Goal: Task Accomplishment & Management: Use online tool/utility

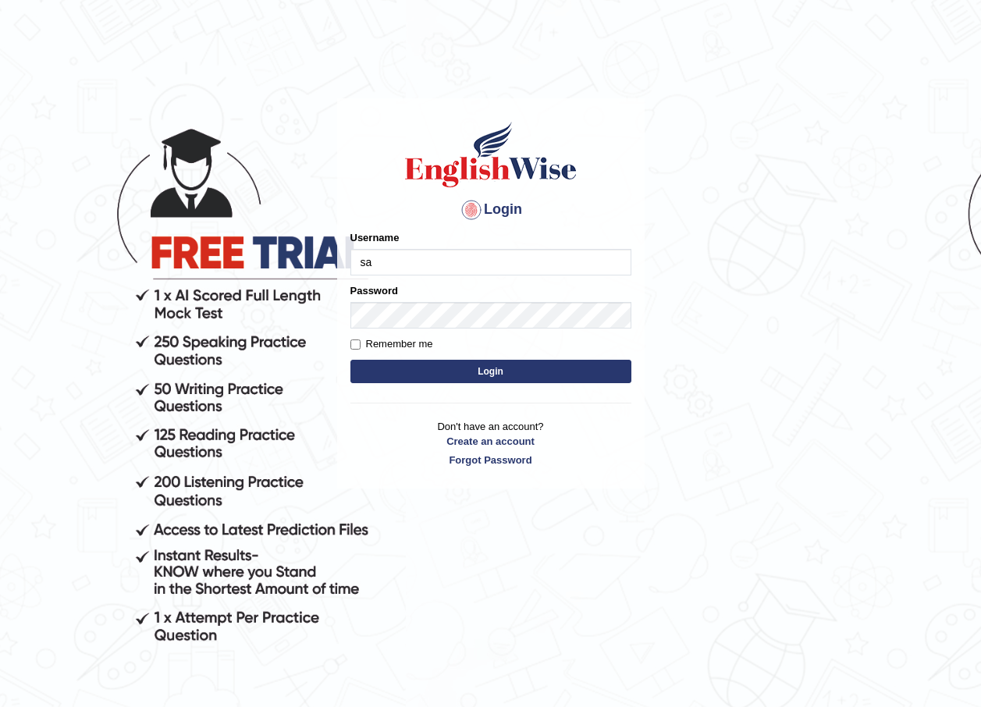
type input "sarugurung_parramatta"
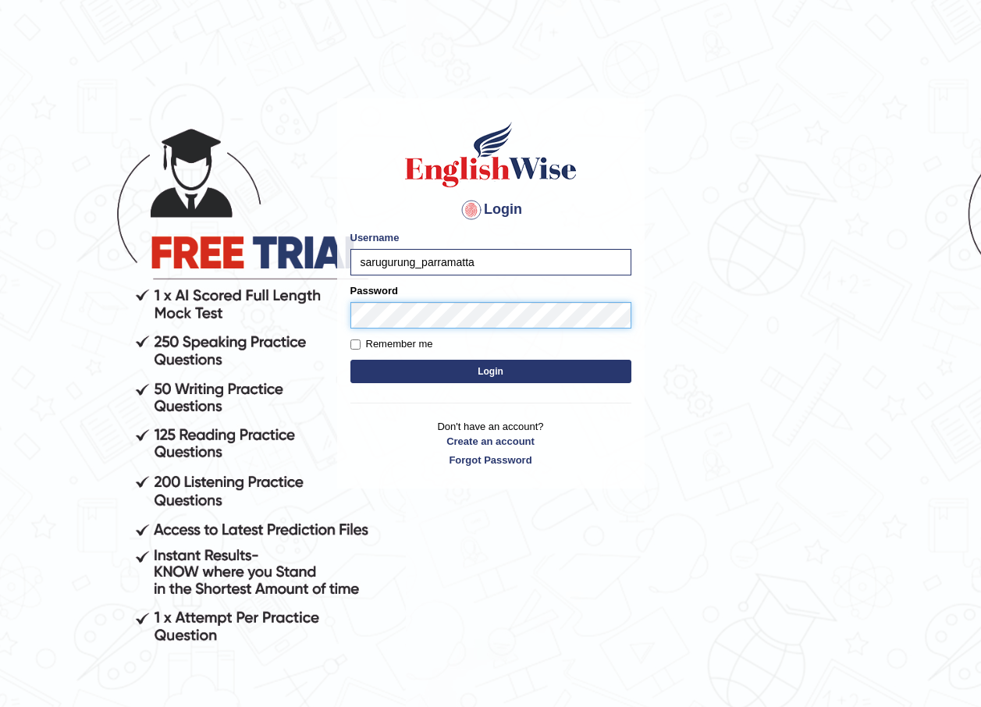
click at [350, 360] on button "Login" at bounding box center [490, 371] width 281 height 23
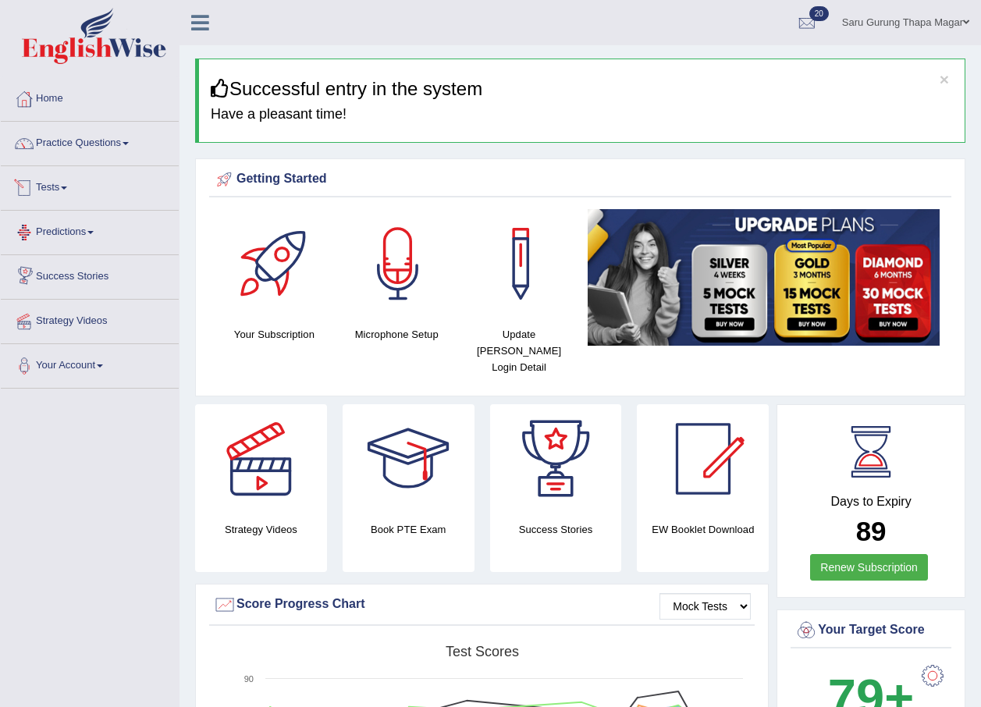
click at [66, 189] on link "Tests" at bounding box center [90, 185] width 178 height 39
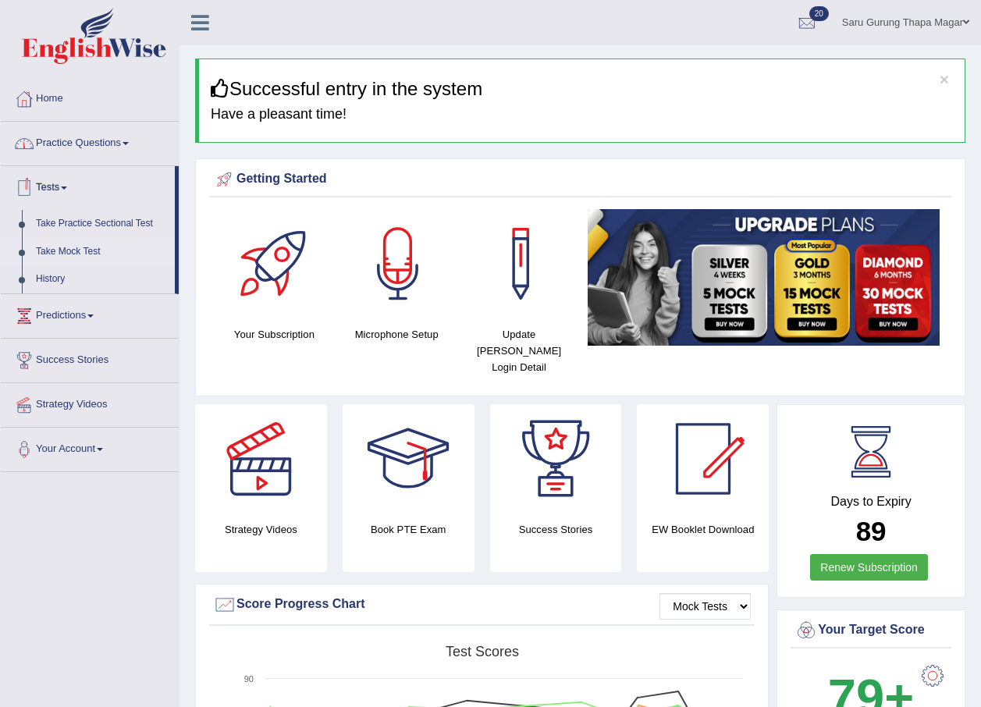
click at [74, 248] on link "Take Mock Test" at bounding box center [102, 252] width 146 height 28
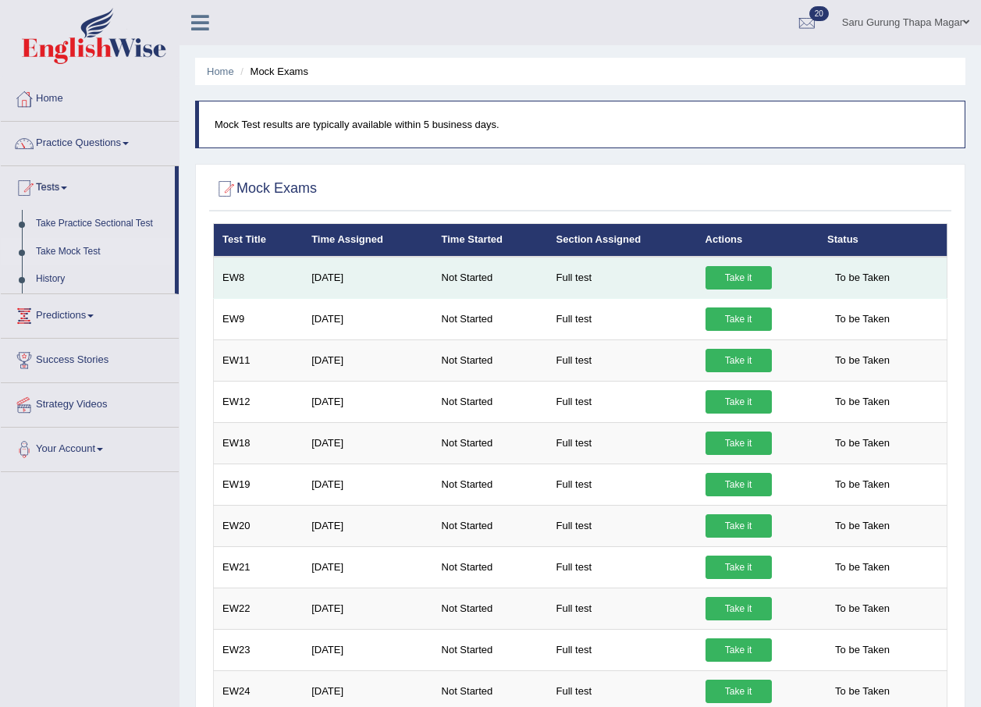
click at [723, 277] on link "Take it" at bounding box center [738, 277] width 66 height 23
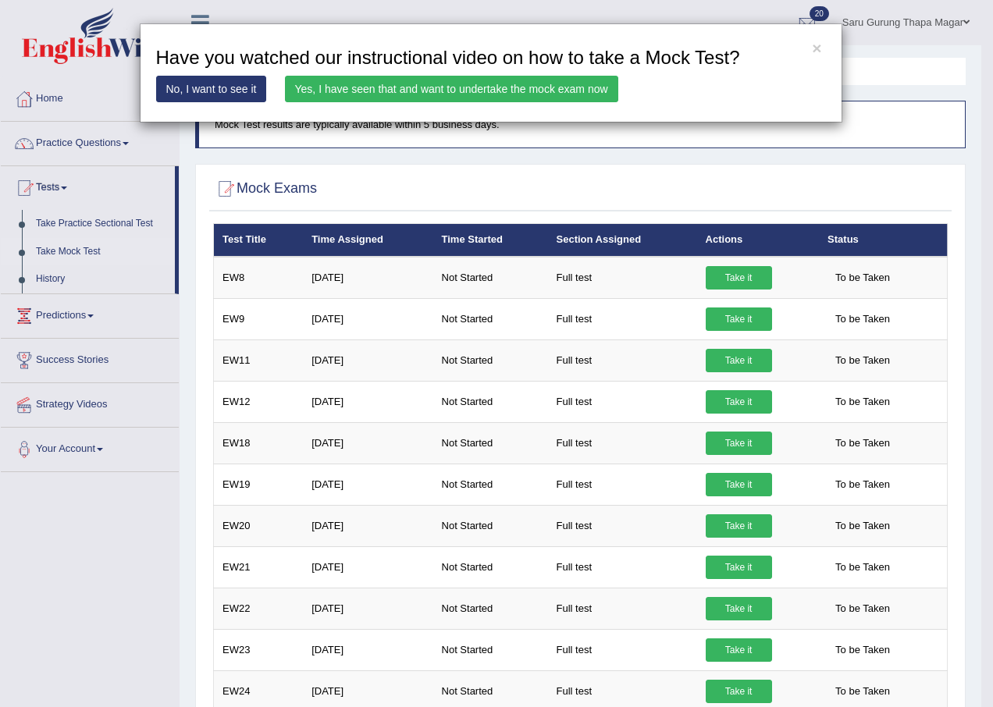
click at [483, 85] on link "Yes, I have seen that and want to undertake the mock exam now" at bounding box center [451, 89] width 333 height 27
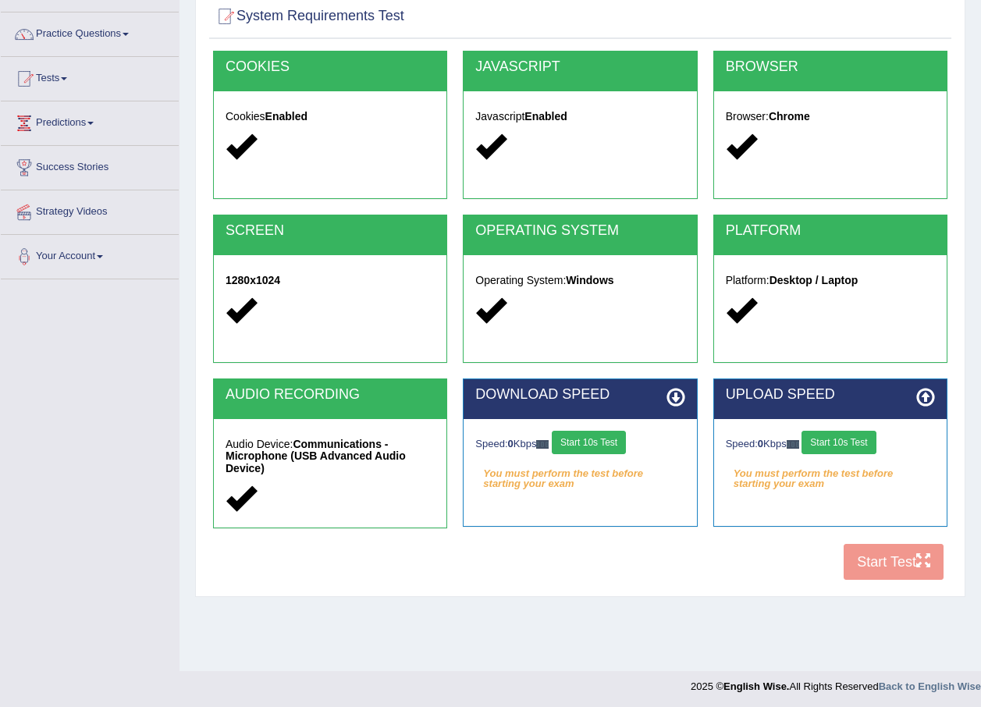
scroll to position [112, 0]
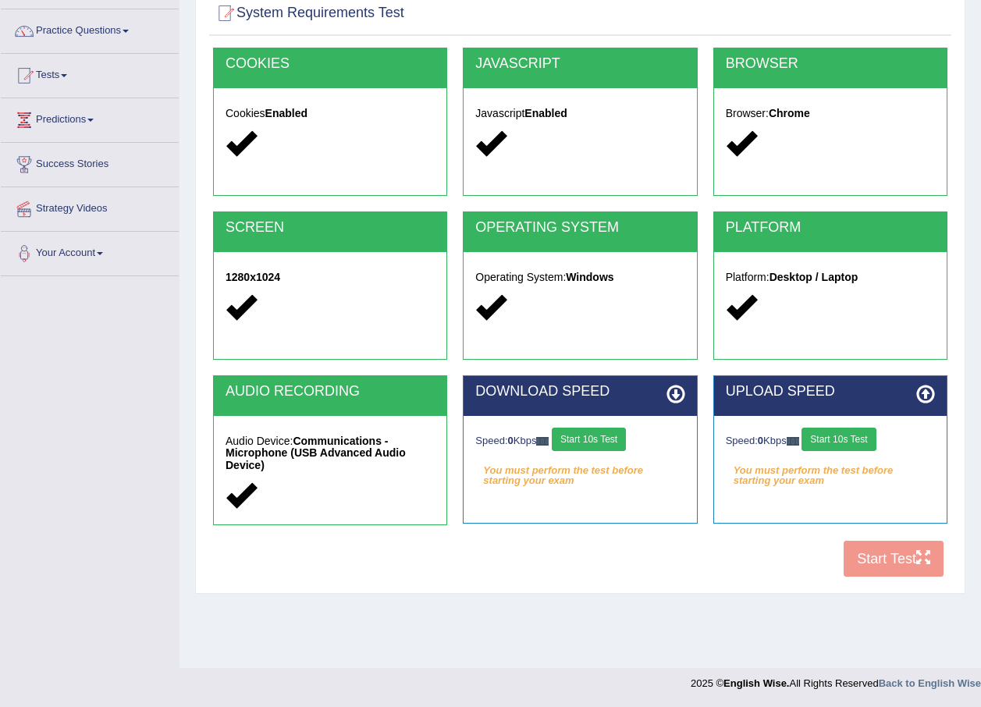
click at [611, 435] on button "Start 10s Test" at bounding box center [589, 439] width 74 height 23
click at [830, 446] on button "Start 10s Test" at bounding box center [838, 439] width 74 height 23
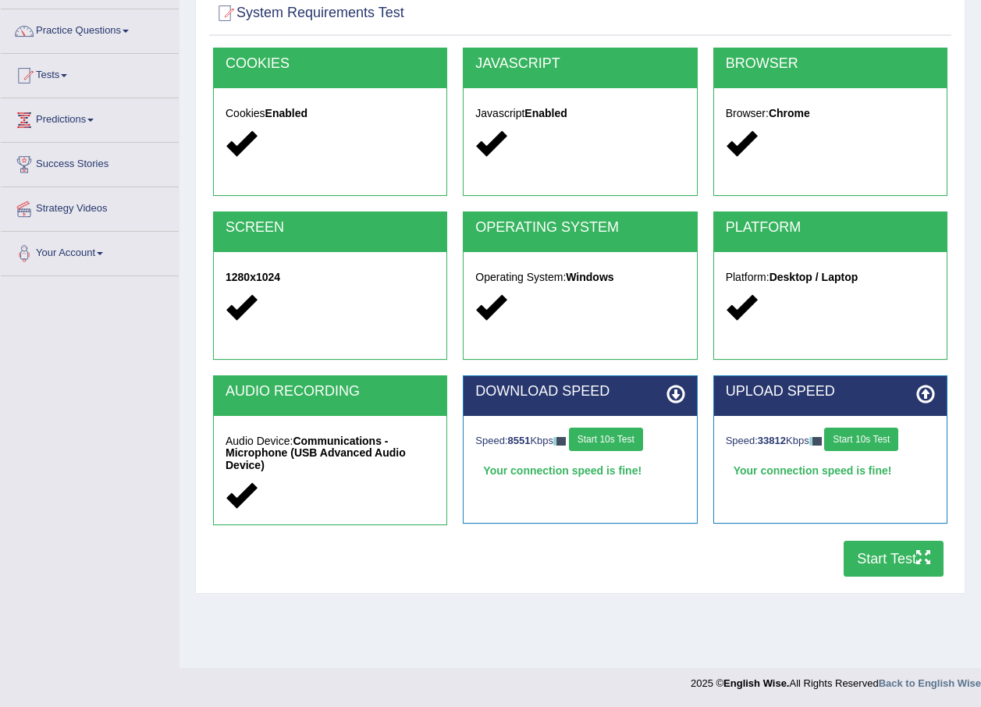
click at [876, 551] on button "Start Test" at bounding box center [894, 559] width 100 height 36
